Goal: Find specific page/section: Find specific page/section

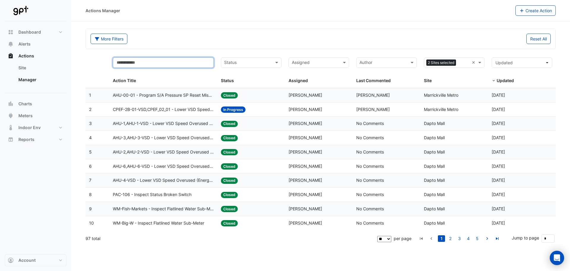
click at [162, 65] on input "text" at bounding box center [163, 62] width 101 height 10
click at [191, 45] on div "More Filters Reset All" at bounding box center [320, 40] width 467 height 13
click at [482, 62] on span at bounding box center [480, 62] width 7 height 7
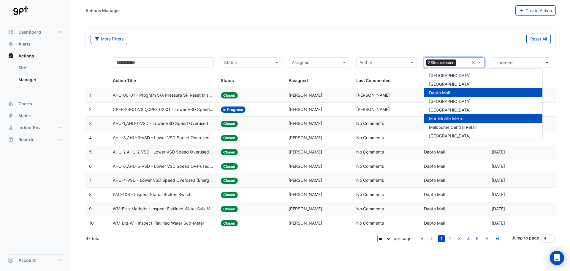
click at [470, 121] on div "Marrickville Metro" at bounding box center [483, 118] width 118 height 9
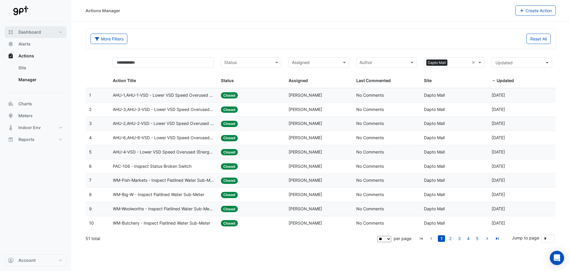
click at [61, 31] on button "Dashboard" at bounding box center [36, 32] width 62 height 12
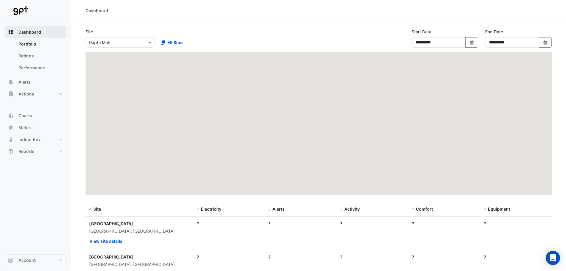
click at [61, 30] on button "Dashboard" at bounding box center [36, 32] width 62 height 12
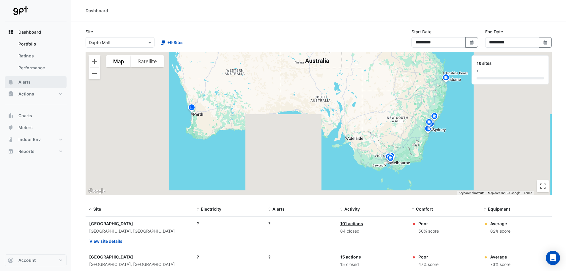
click at [29, 81] on span "Alerts" at bounding box center [24, 82] width 12 height 6
